Goal: Task Accomplishment & Management: Use online tool/utility

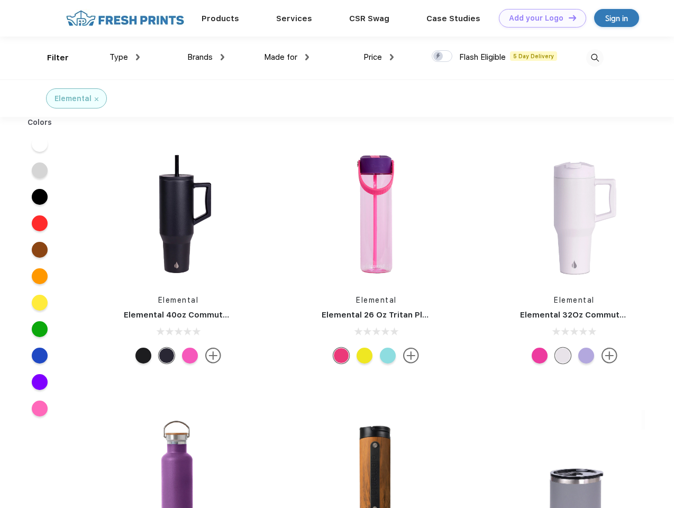
click at [538, 18] on link "Add your Logo Design Tool" at bounding box center [542, 18] width 87 height 19
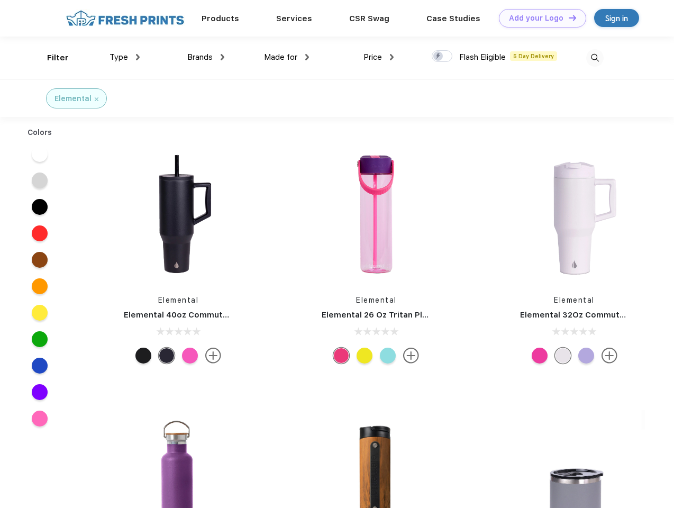
click at [0, 0] on div "Design Tool" at bounding box center [0, 0] width 0 height 0
click at [568, 17] on link "Add your Logo Design Tool" at bounding box center [542, 18] width 87 height 19
click at [51, 58] on div "Filter" at bounding box center [58, 58] width 22 height 12
click at [125, 57] on span "Type" at bounding box center [118, 57] width 19 height 10
click at [206, 57] on span "Brands" at bounding box center [199, 57] width 25 height 10
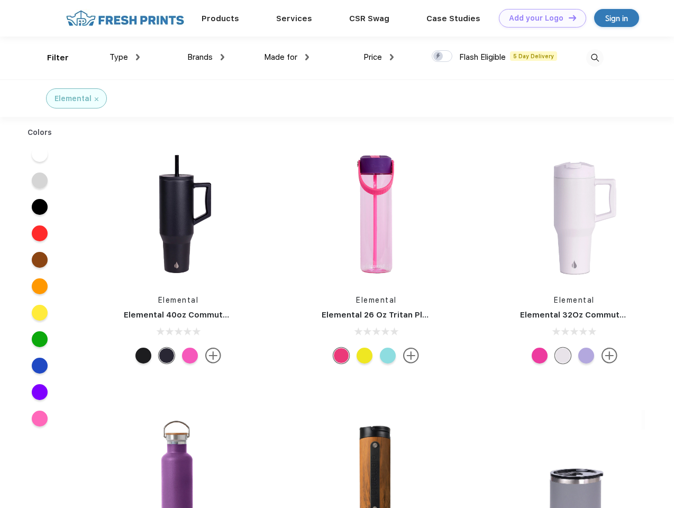
click at [287, 57] on span "Made for" at bounding box center [280, 57] width 33 height 10
click at [379, 57] on span "Price" at bounding box center [372, 57] width 19 height 10
click at [442, 57] on div at bounding box center [442, 56] width 21 height 12
click at [439, 57] on input "checkbox" at bounding box center [435, 53] width 7 height 7
click at [595, 58] on img at bounding box center [594, 57] width 17 height 17
